Goal: Task Accomplishment & Management: Use online tool/utility

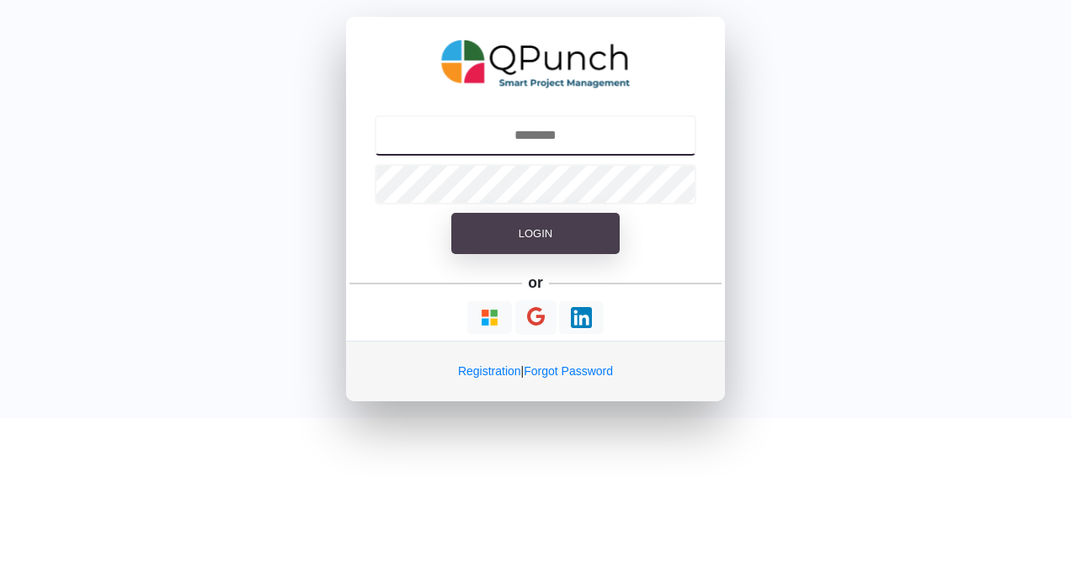
type input "**********"
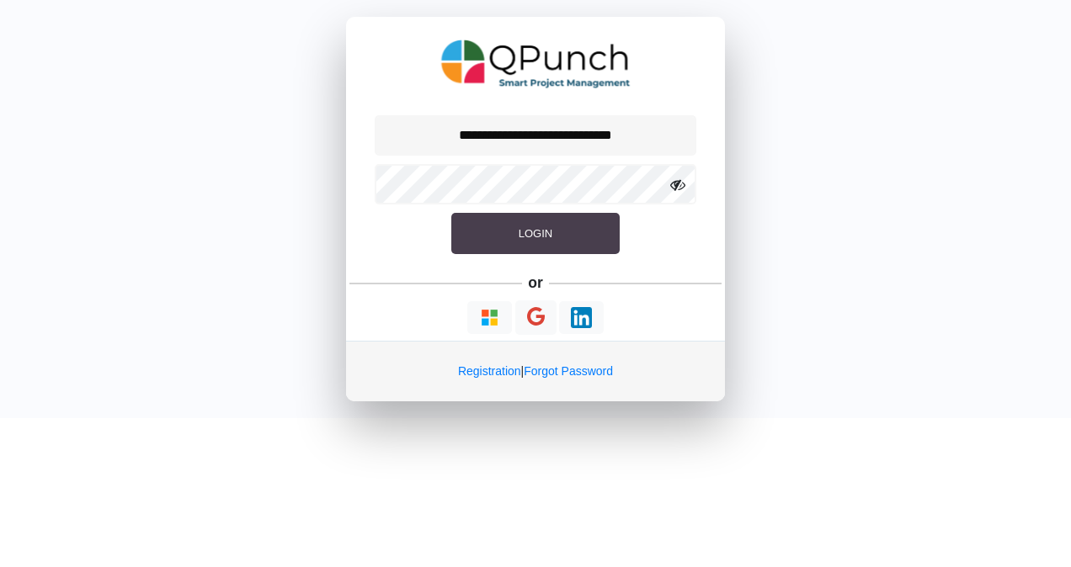
click at [576, 241] on button "Login" at bounding box center [535, 234] width 168 height 42
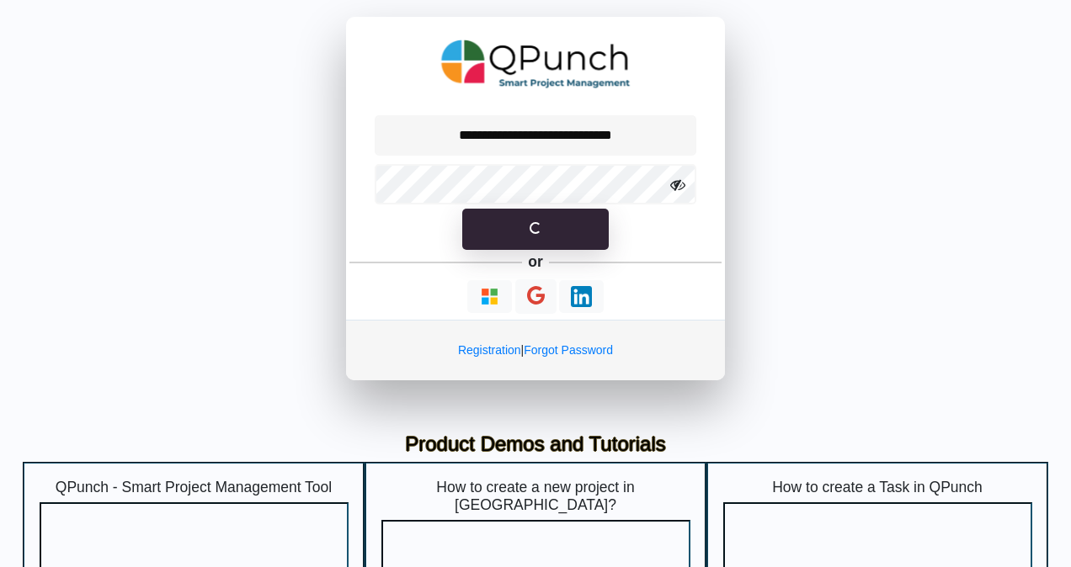
select select "**********"
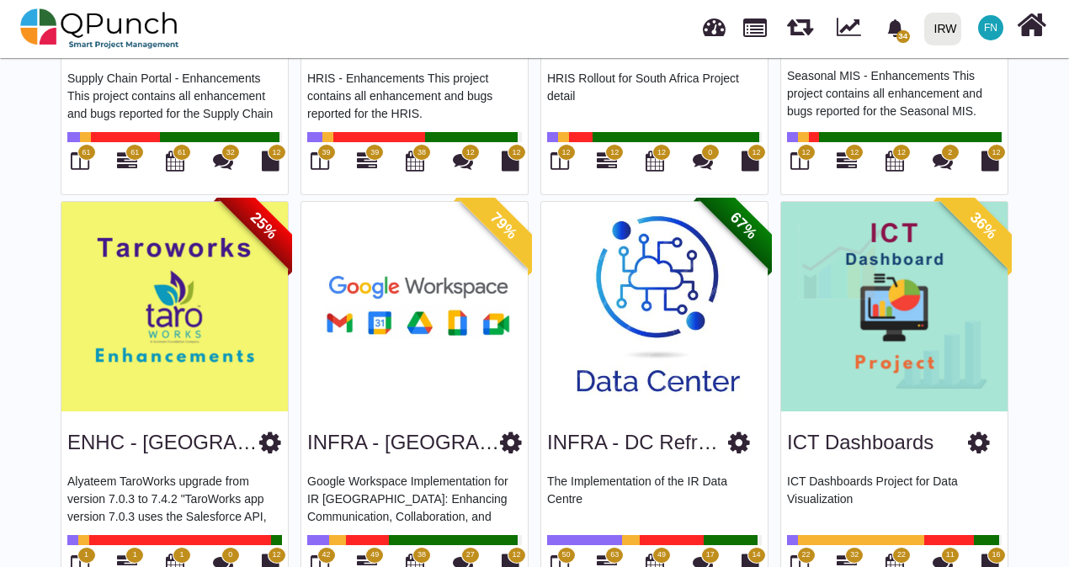
scroll to position [834, 0]
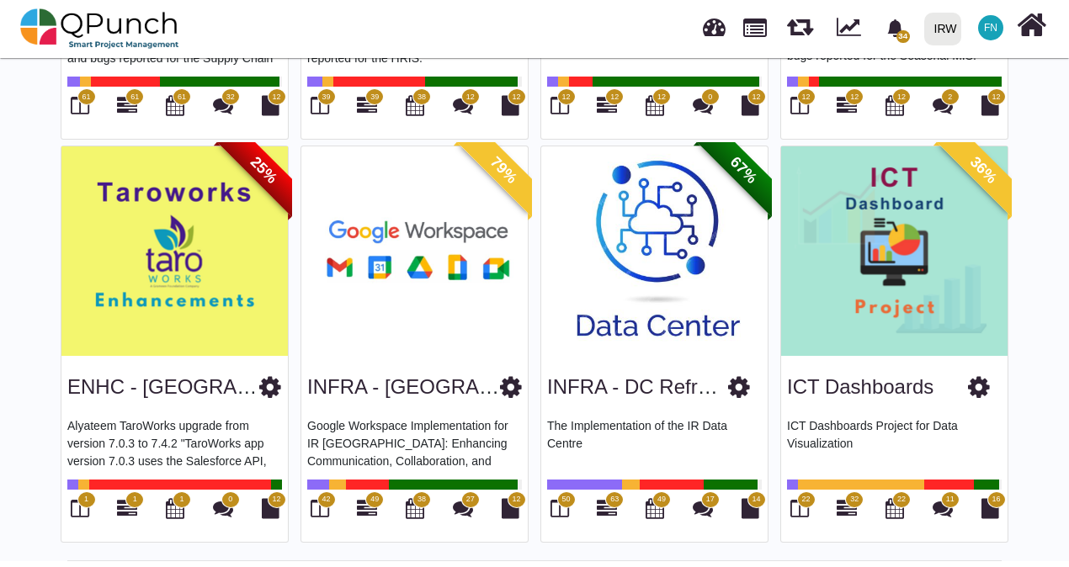
click at [849, 501] on span "32" at bounding box center [854, 500] width 19 height 17
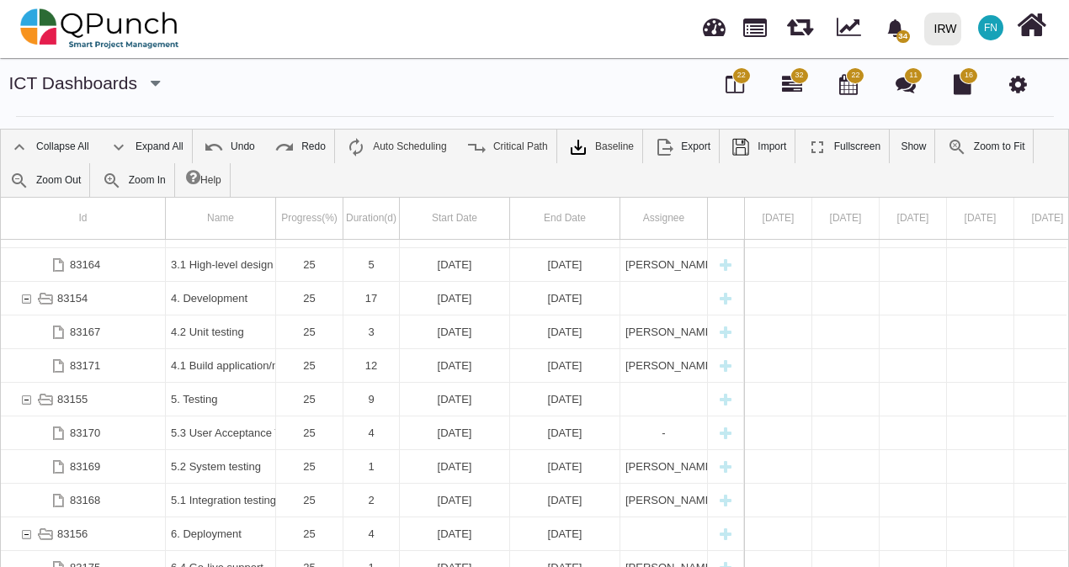
scroll to position [703, 0]
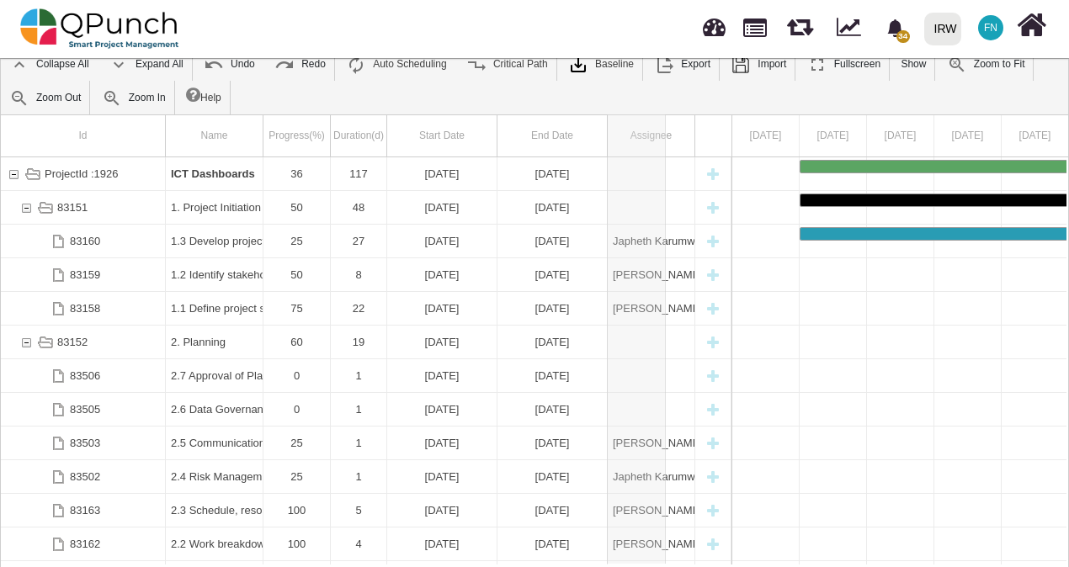
drag, startPoint x: 698, startPoint y: 132, endPoint x: 657, endPoint y: 132, distance: 40.4
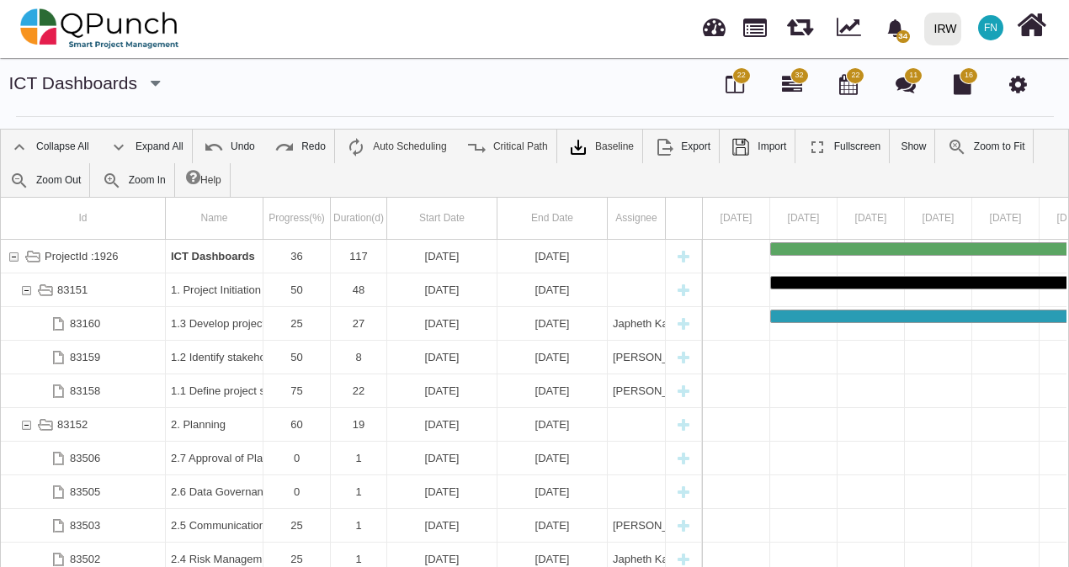
click at [120, 38] on img at bounding box center [99, 28] width 159 height 51
select select "**********"
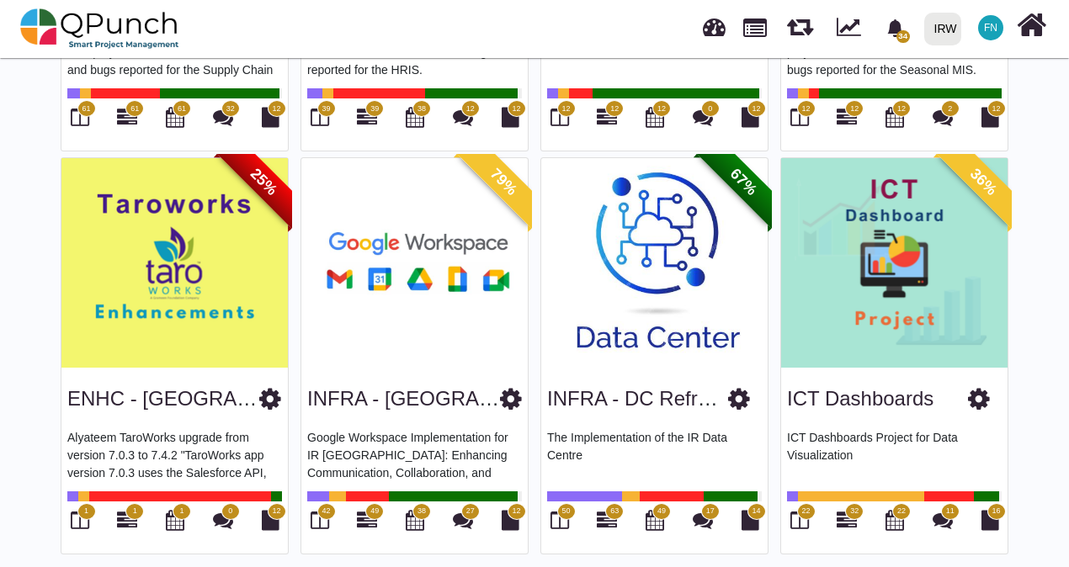
click at [324, 510] on span "42" at bounding box center [326, 512] width 8 height 12
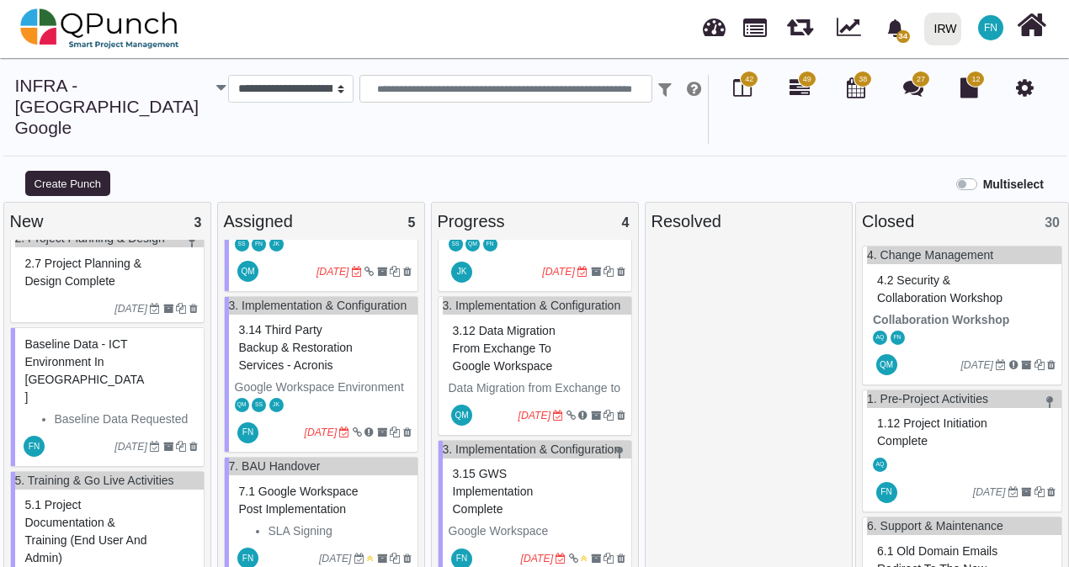
click at [71, 498] on span "5.1 Project Documentation & Training (End user and Admin)" at bounding box center [86, 531] width 122 height 67
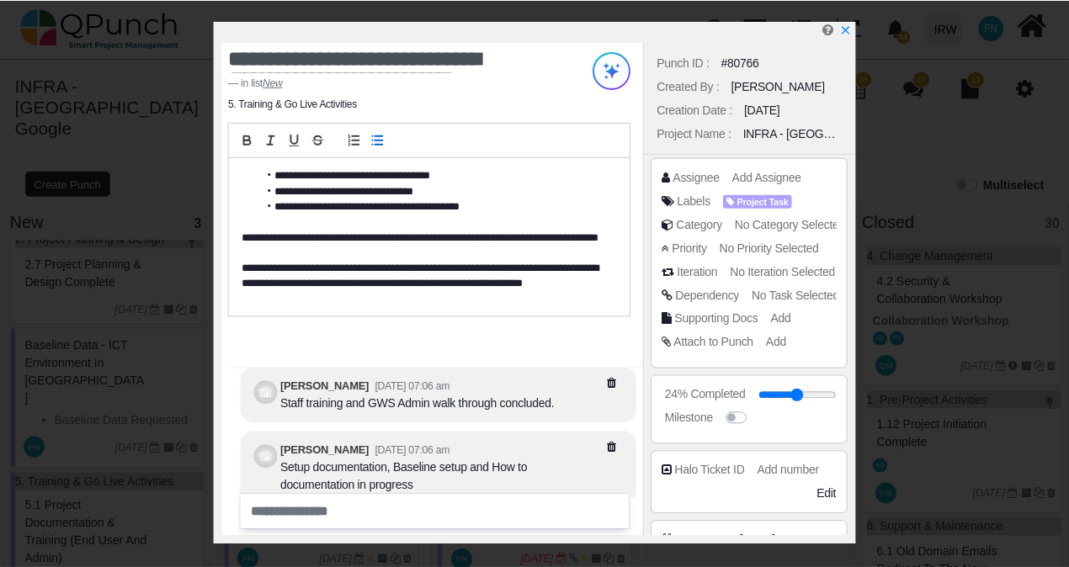
scroll to position [-28, 0]
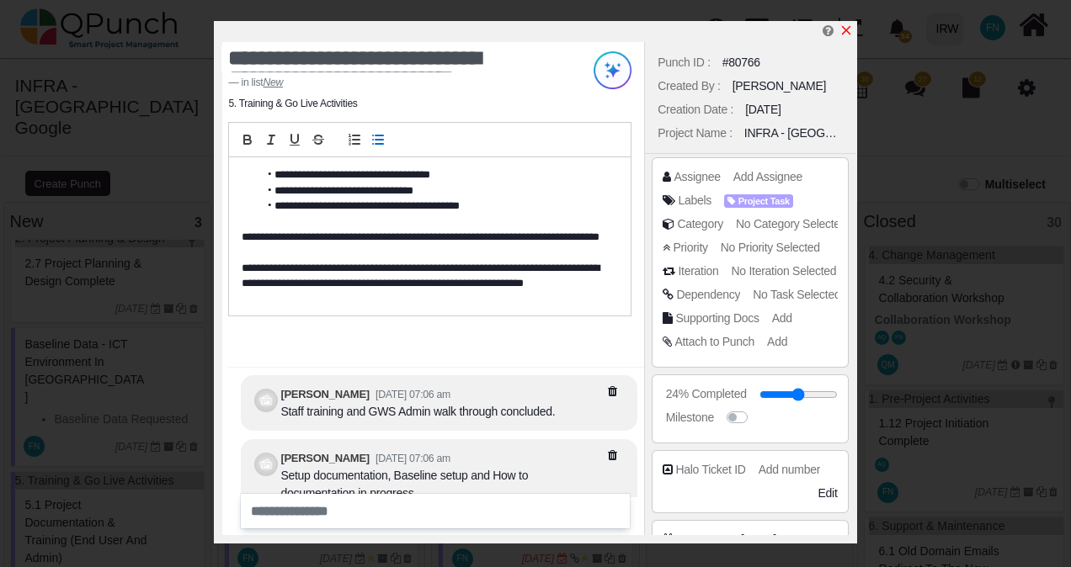
click at [847, 29] on icon "x" at bounding box center [845, 30] width 13 height 13
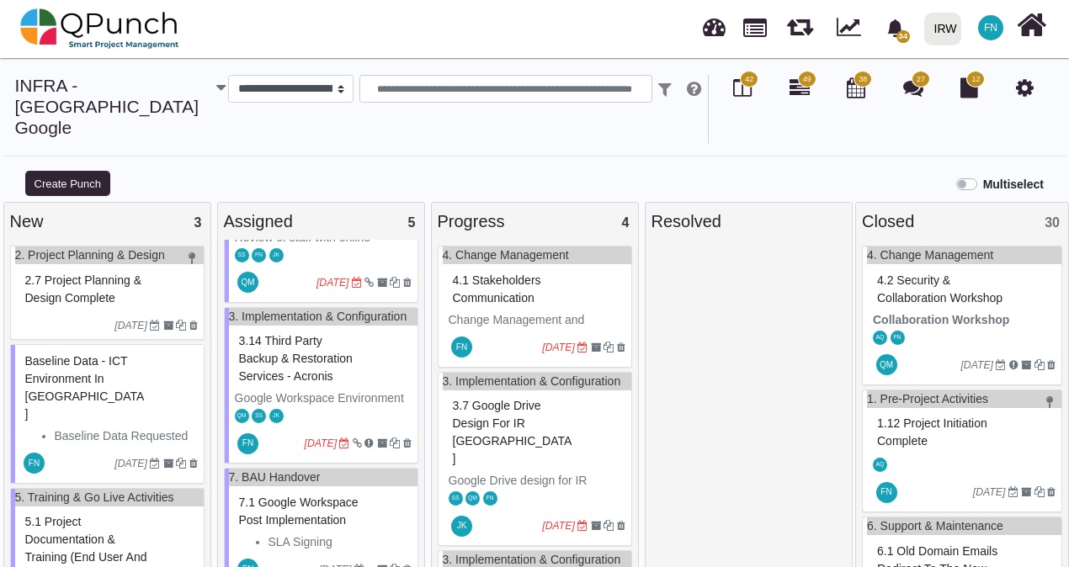
scroll to position [431, 0]
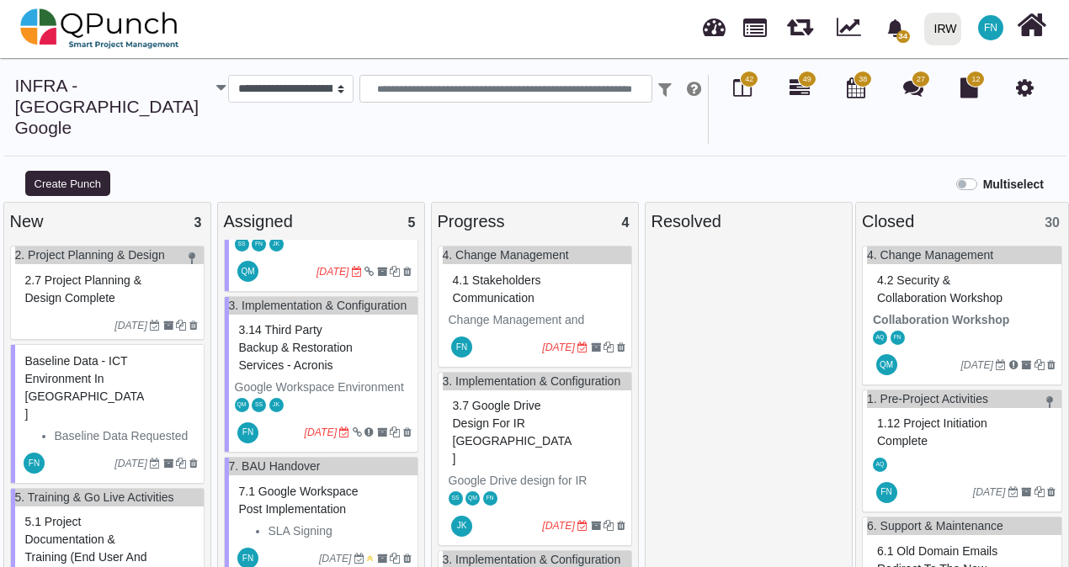
click at [113, 274] on span "2.7 Project Planning & Design Complete" at bounding box center [83, 289] width 117 height 31
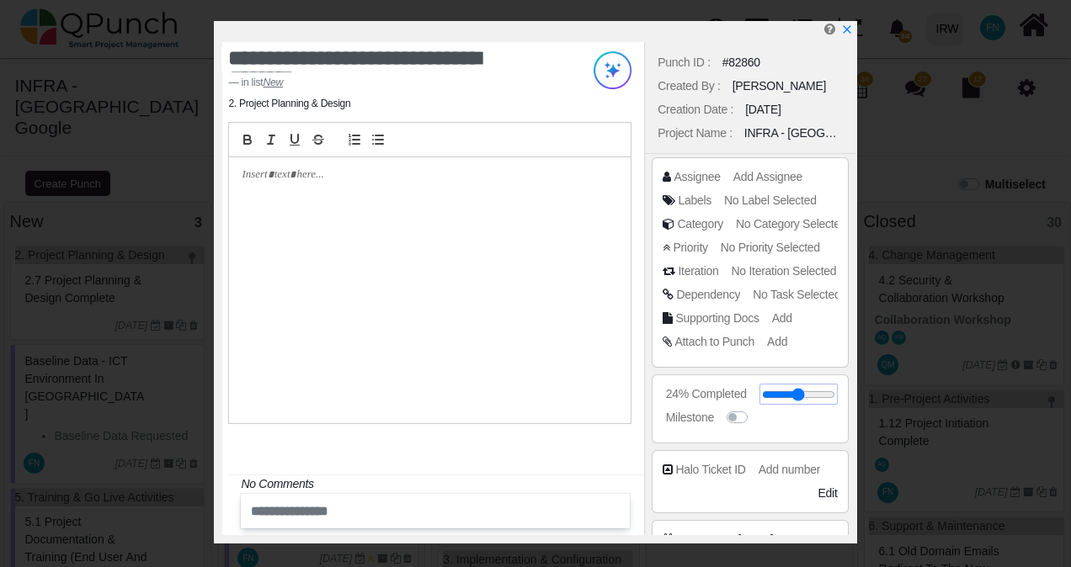
click at [825, 391] on input "range" at bounding box center [798, 394] width 73 height 7
type input "**"
click at [848, 34] on icon "x" at bounding box center [845, 30] width 9 height 9
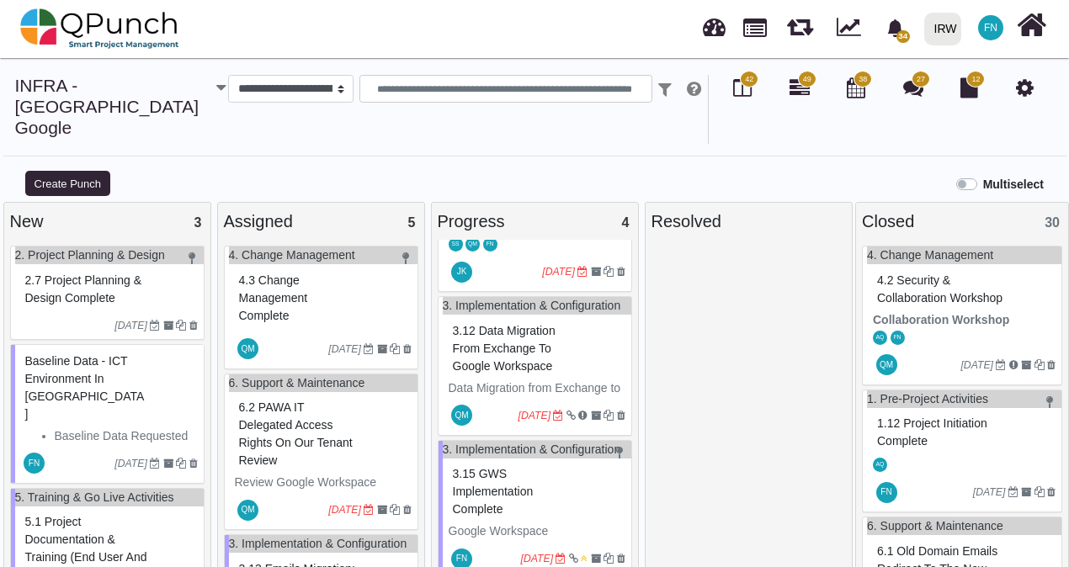
click at [111, 274] on span "2.7 Project Planning & Design Complete" at bounding box center [83, 289] width 117 height 31
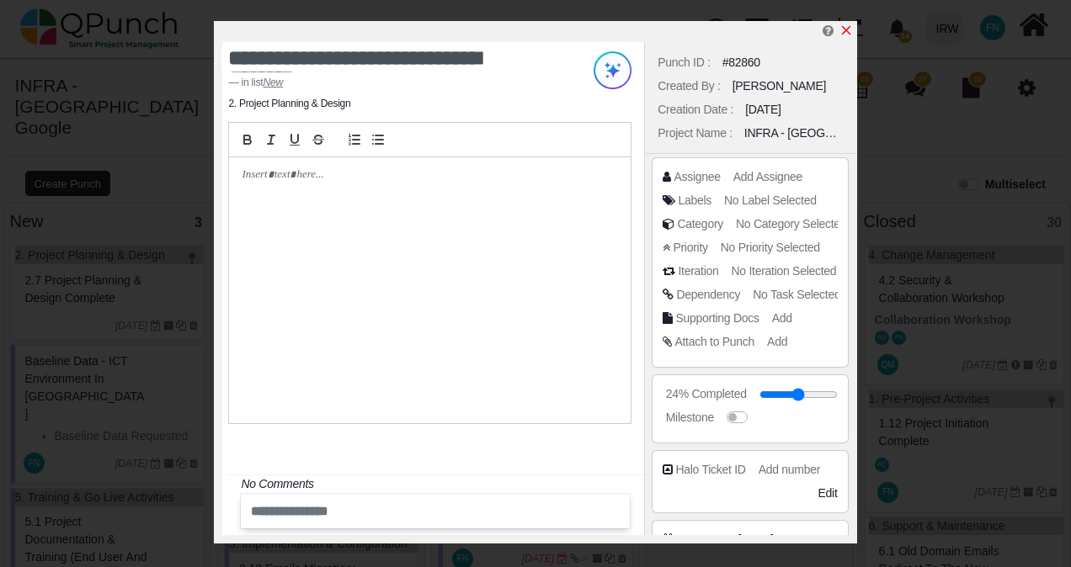
click at [849, 29] on icon "x" at bounding box center [845, 30] width 9 height 9
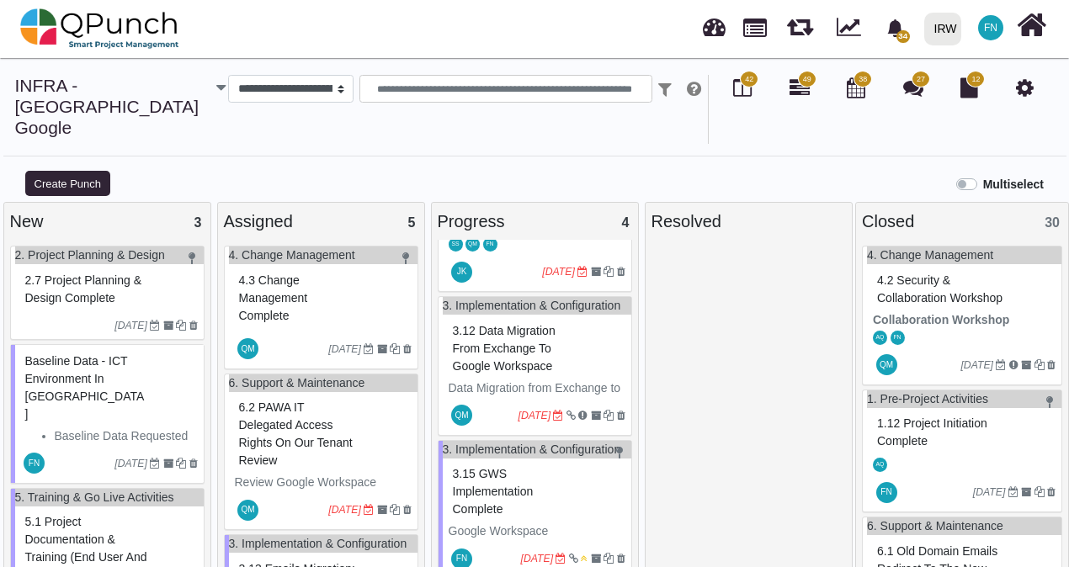
click at [128, 274] on span "2.7 Project Planning & Design Complete" at bounding box center [83, 289] width 117 height 31
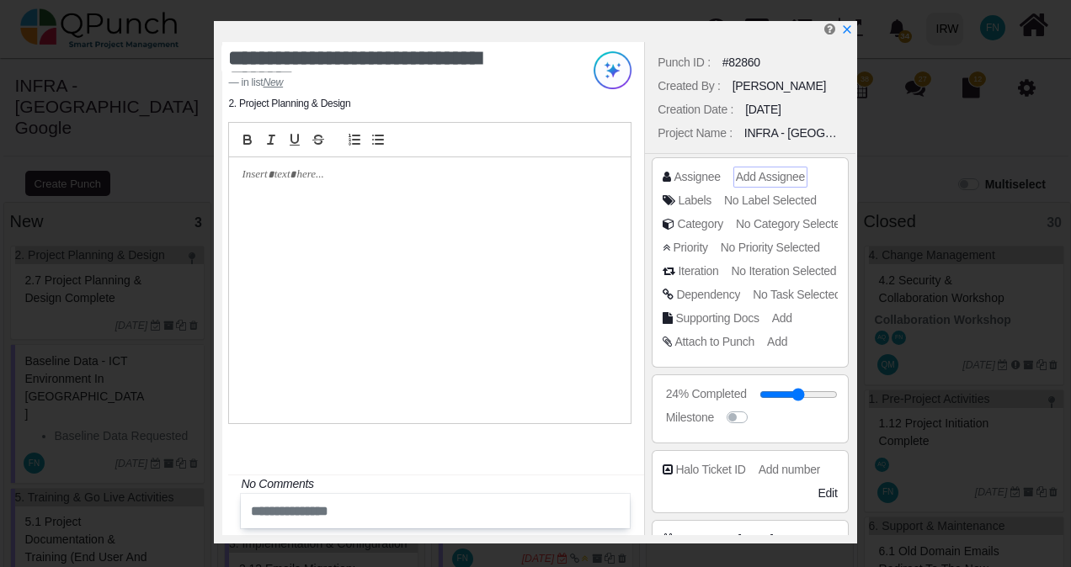
click at [784, 180] on span "Add Assignee" at bounding box center [770, 176] width 69 height 13
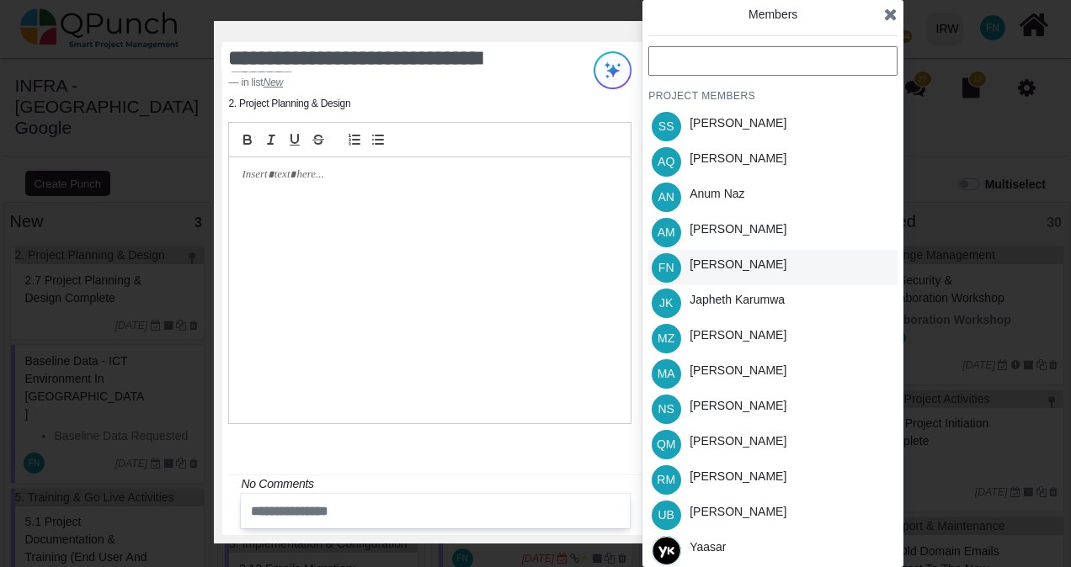
click at [776, 266] on div "FN Francis Ndichu" at bounding box center [772, 267] width 249 height 35
click at [535, 35] on div at bounding box center [538, 31] width 632 height 21
click at [884, 13] on icon at bounding box center [890, 14] width 13 height 17
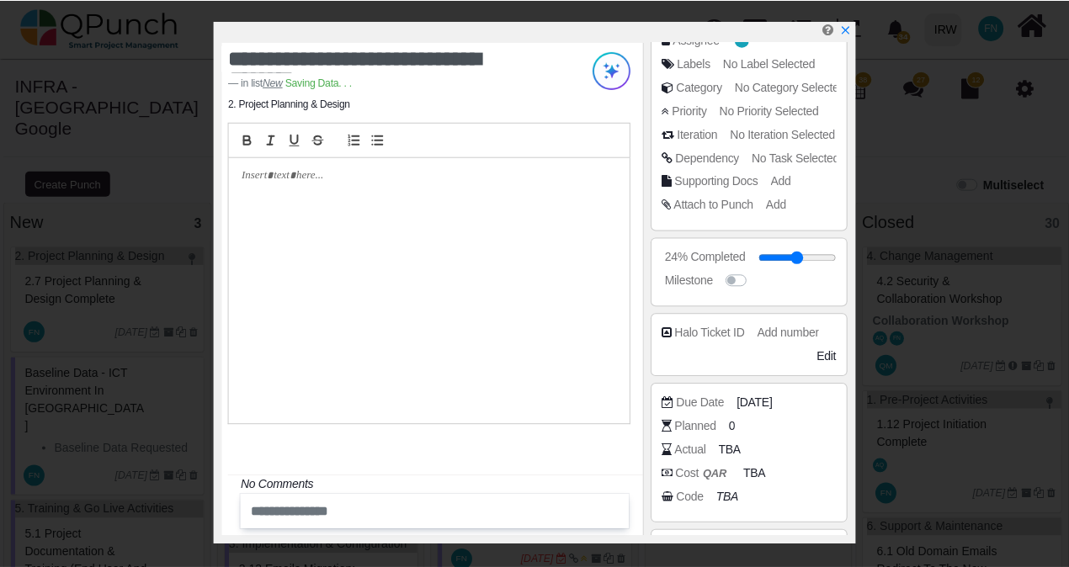
scroll to position [248, 0]
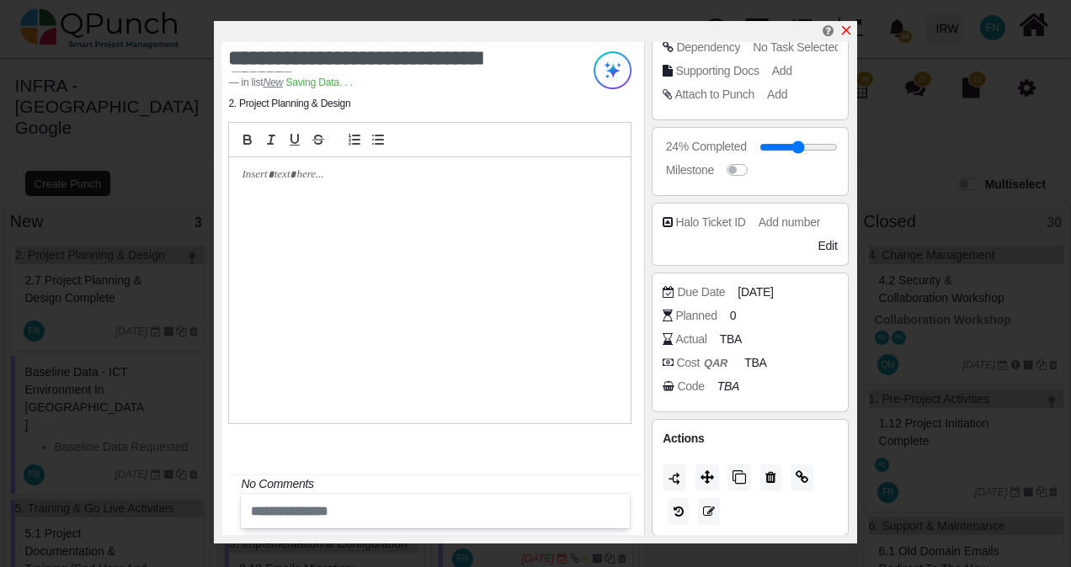
click at [846, 32] on icon "x" at bounding box center [845, 30] width 9 height 9
type input "**"
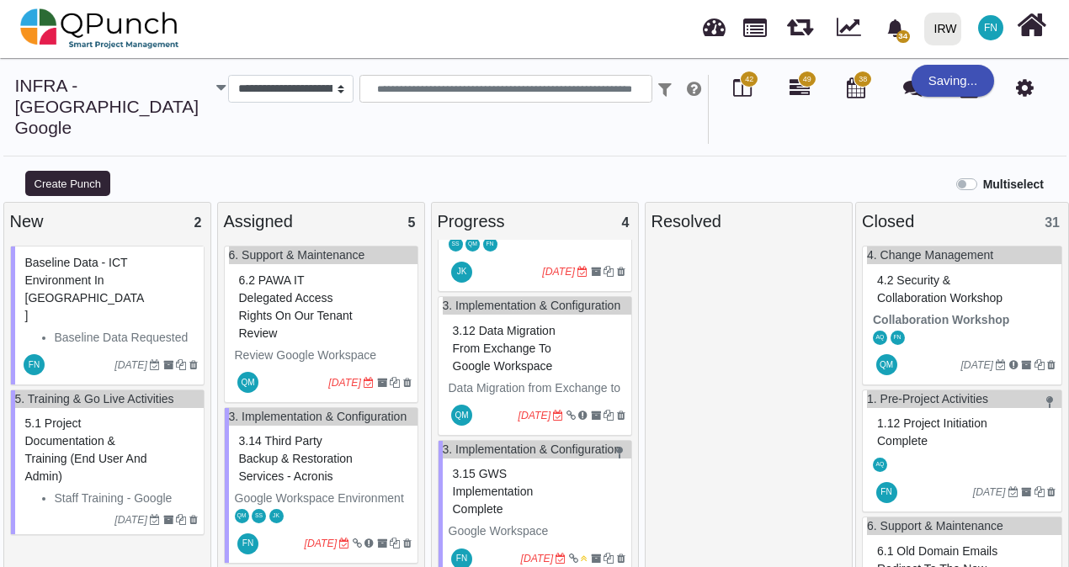
click at [71, 417] on span "5.1 Project Documentation & Training (End user and Admin)" at bounding box center [86, 450] width 122 height 67
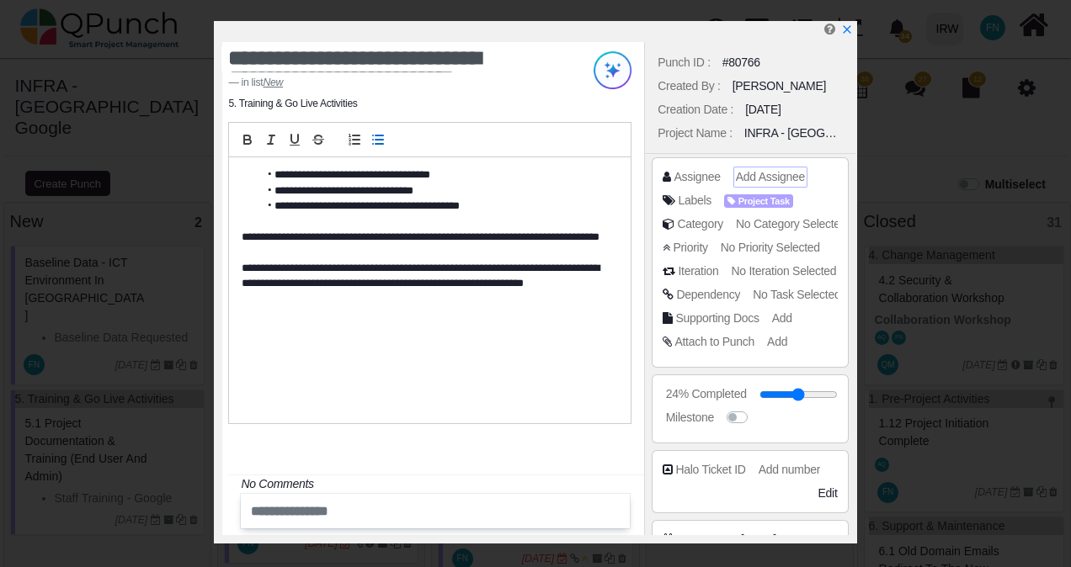
click at [775, 175] on span "Add Assignee" at bounding box center [770, 176] width 69 height 13
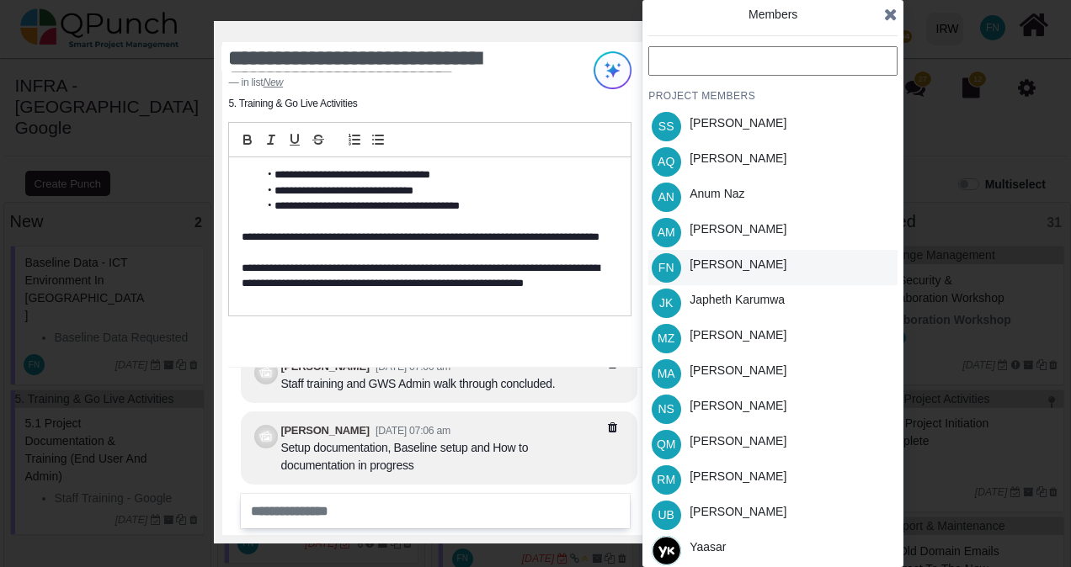
click at [749, 262] on div "[PERSON_NAME]" at bounding box center [737, 265] width 97 height 18
click at [891, 19] on icon at bounding box center [890, 14] width 13 height 17
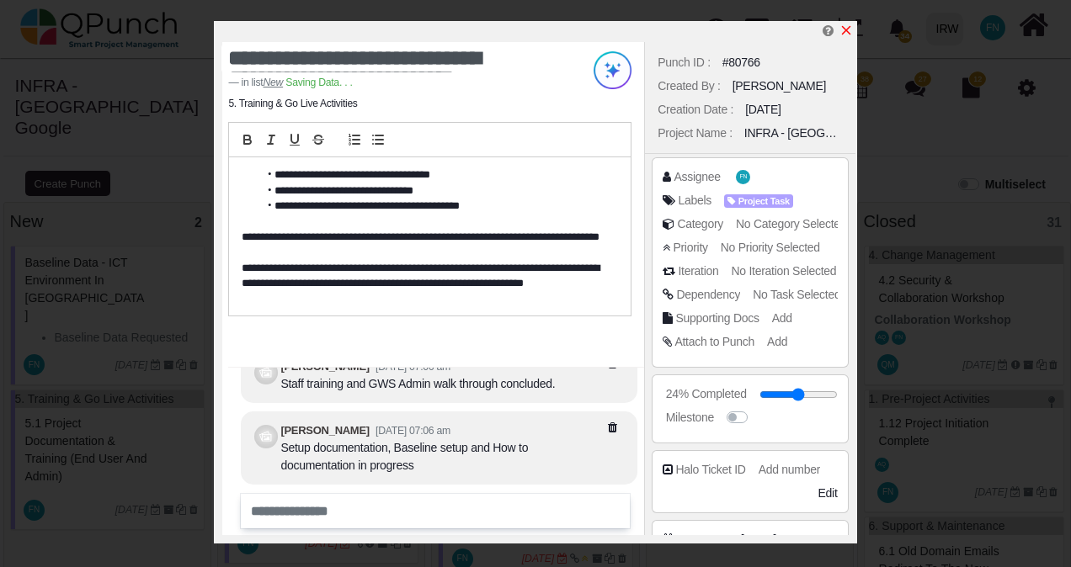
click at [849, 32] on icon "x" at bounding box center [845, 30] width 13 height 13
type input "**"
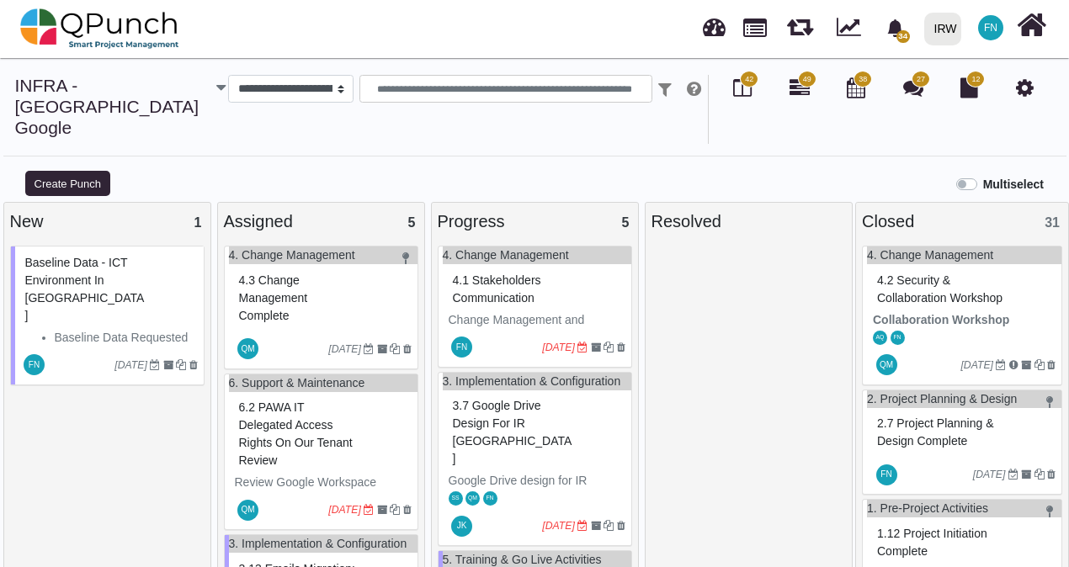
scroll to position [17, 0]
